Goal: Book appointment/travel/reservation

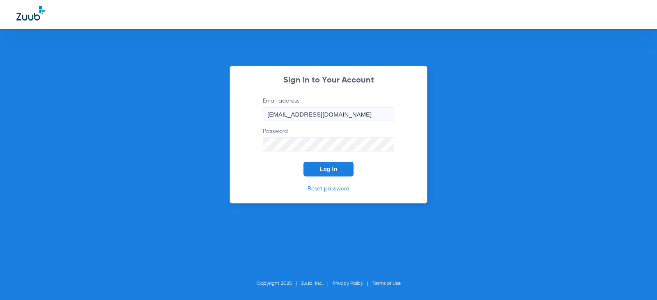
click at [341, 172] on button "Log In" at bounding box center [328, 169] width 50 height 15
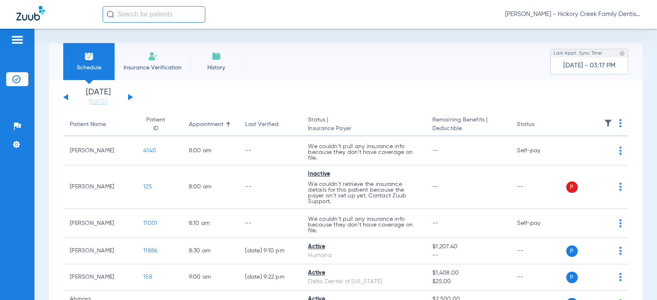
drag, startPoint x: 156, startPoint y: 58, endPoint x: 92, endPoint y: 68, distance: 64.3
click at [156, 58] on img at bounding box center [153, 56] width 10 height 10
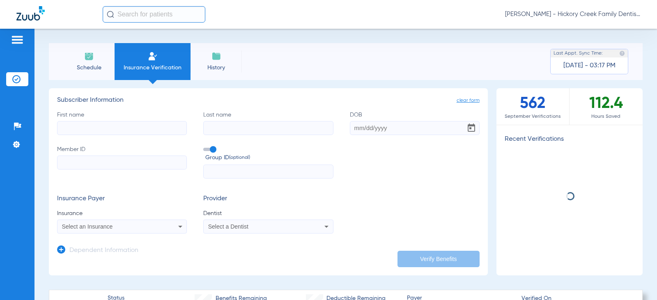
click at [80, 66] on span "Schedule" at bounding box center [88, 68] width 39 height 8
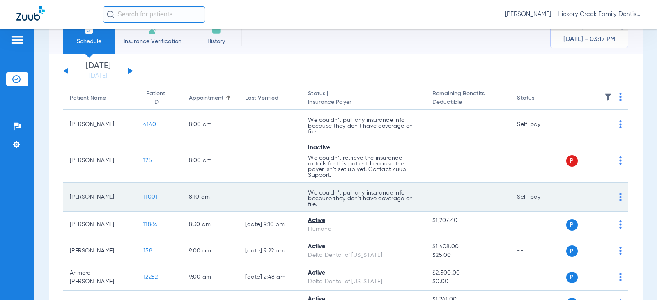
scroll to position [41, 0]
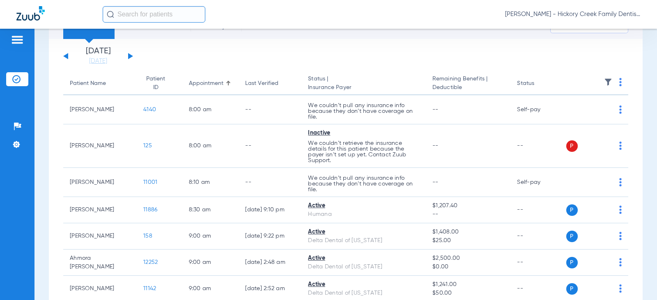
click at [128, 56] on button at bounding box center [130, 56] width 5 height 6
